Goal: Navigation & Orientation: Go to known website

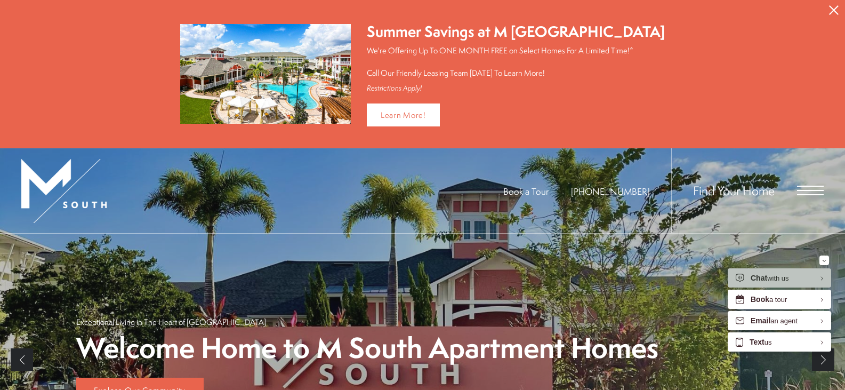
click at [838, 9] on icon "Close Alert" at bounding box center [834, 10] width 10 height 10
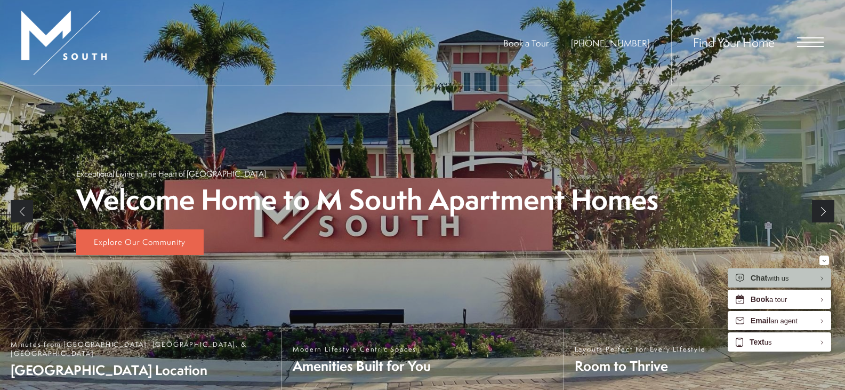
click at [808, 33] on div "Find Your Home" at bounding box center [747, 42] width 152 height 85
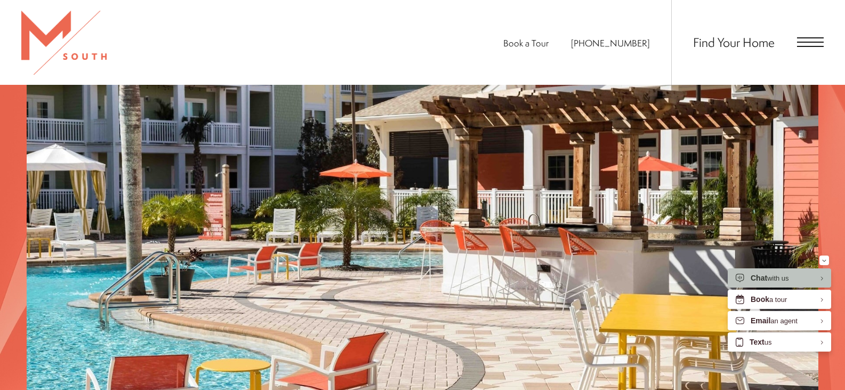
scroll to position [1866, 0]
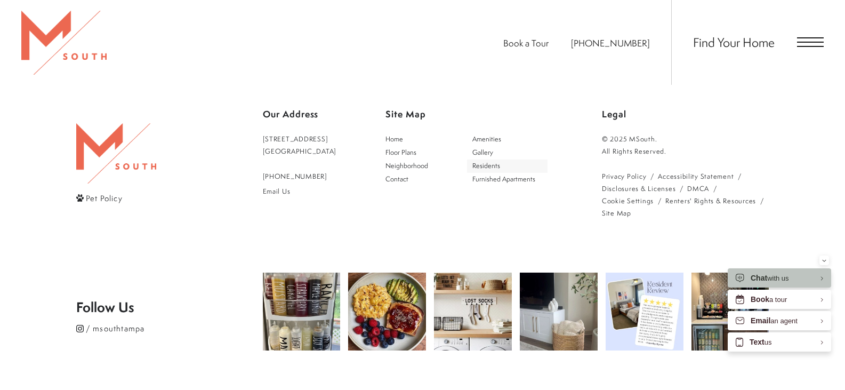
click at [497, 161] on span "Residents" at bounding box center [486, 165] width 28 height 9
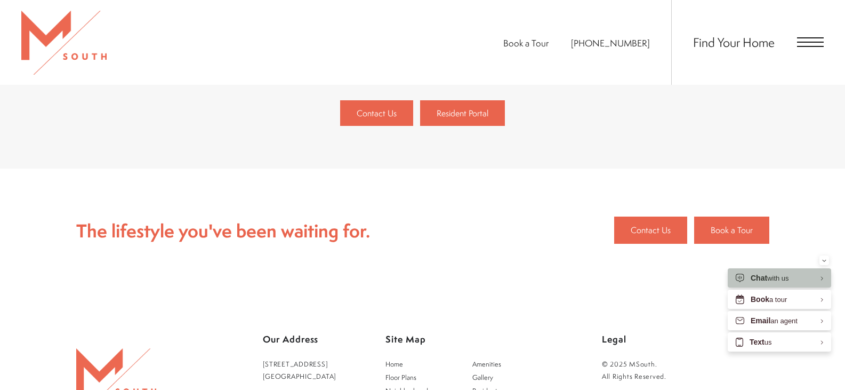
scroll to position [320, 0]
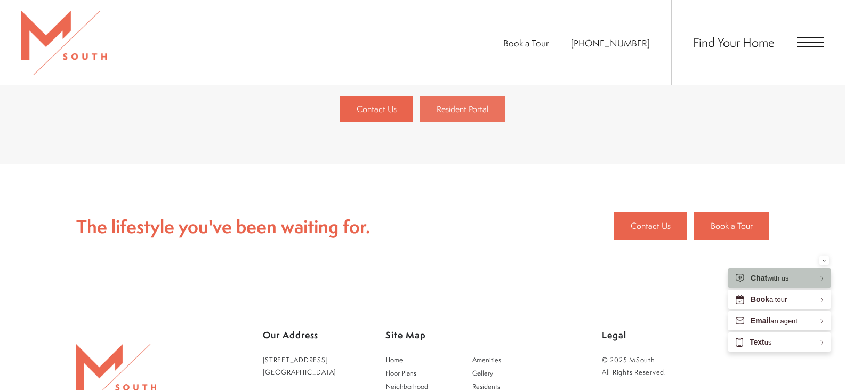
click at [465, 111] on span "Resident Portal" at bounding box center [463, 109] width 52 height 12
